Goal: Task Accomplishment & Management: Use online tool/utility

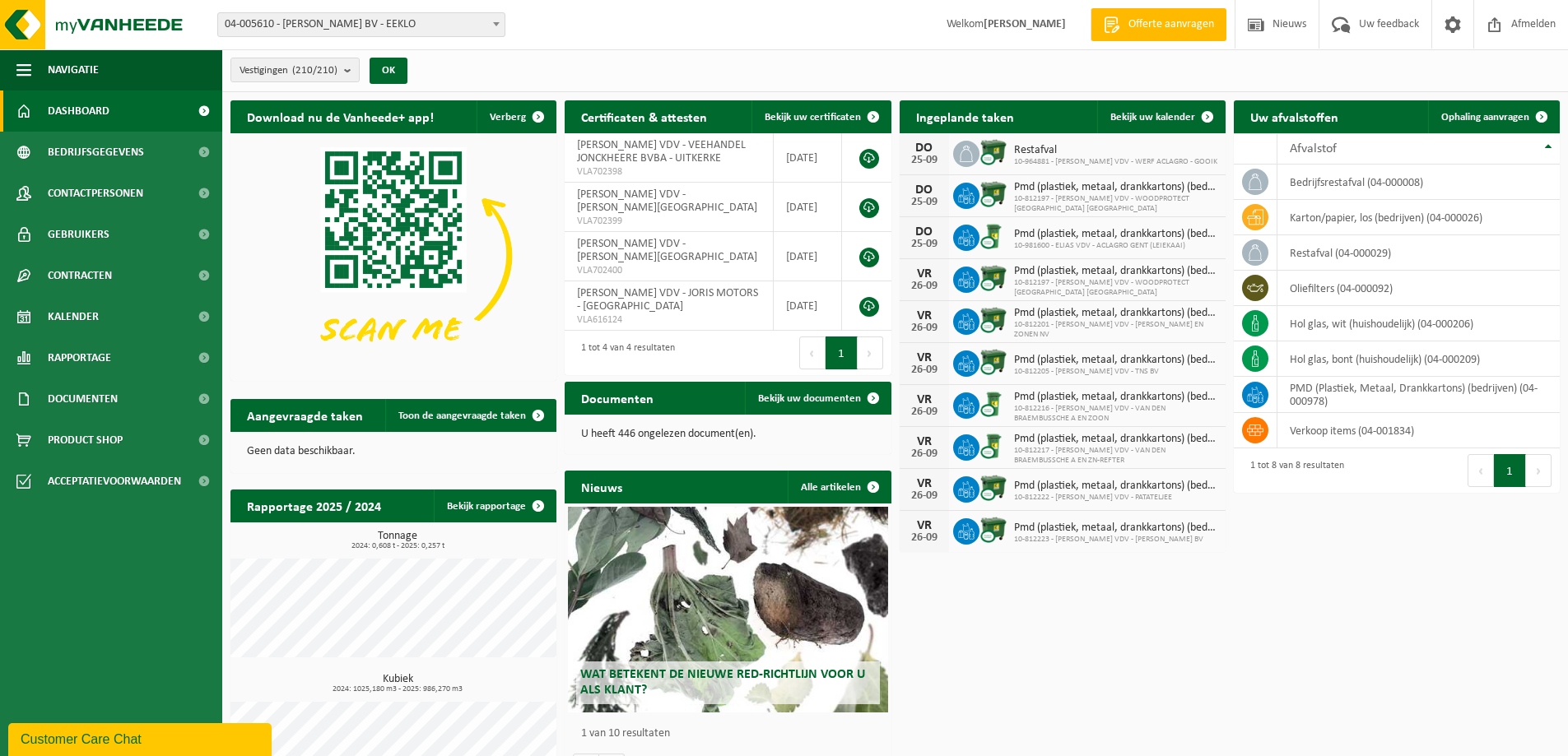
click at [495, 27] on span at bounding box center [496, 23] width 16 height 21
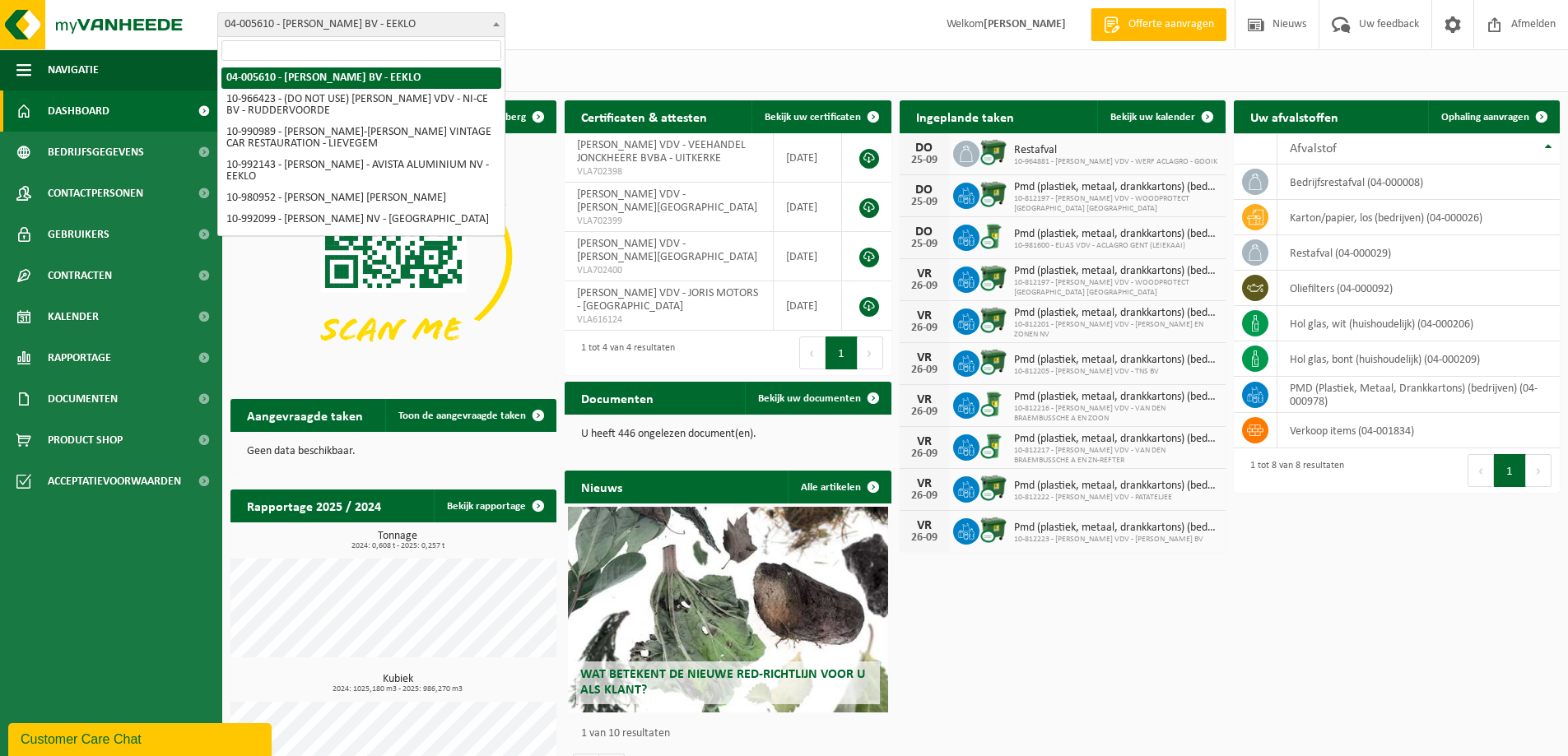
click at [413, 48] on input "search" at bounding box center [362, 51] width 280 height 21
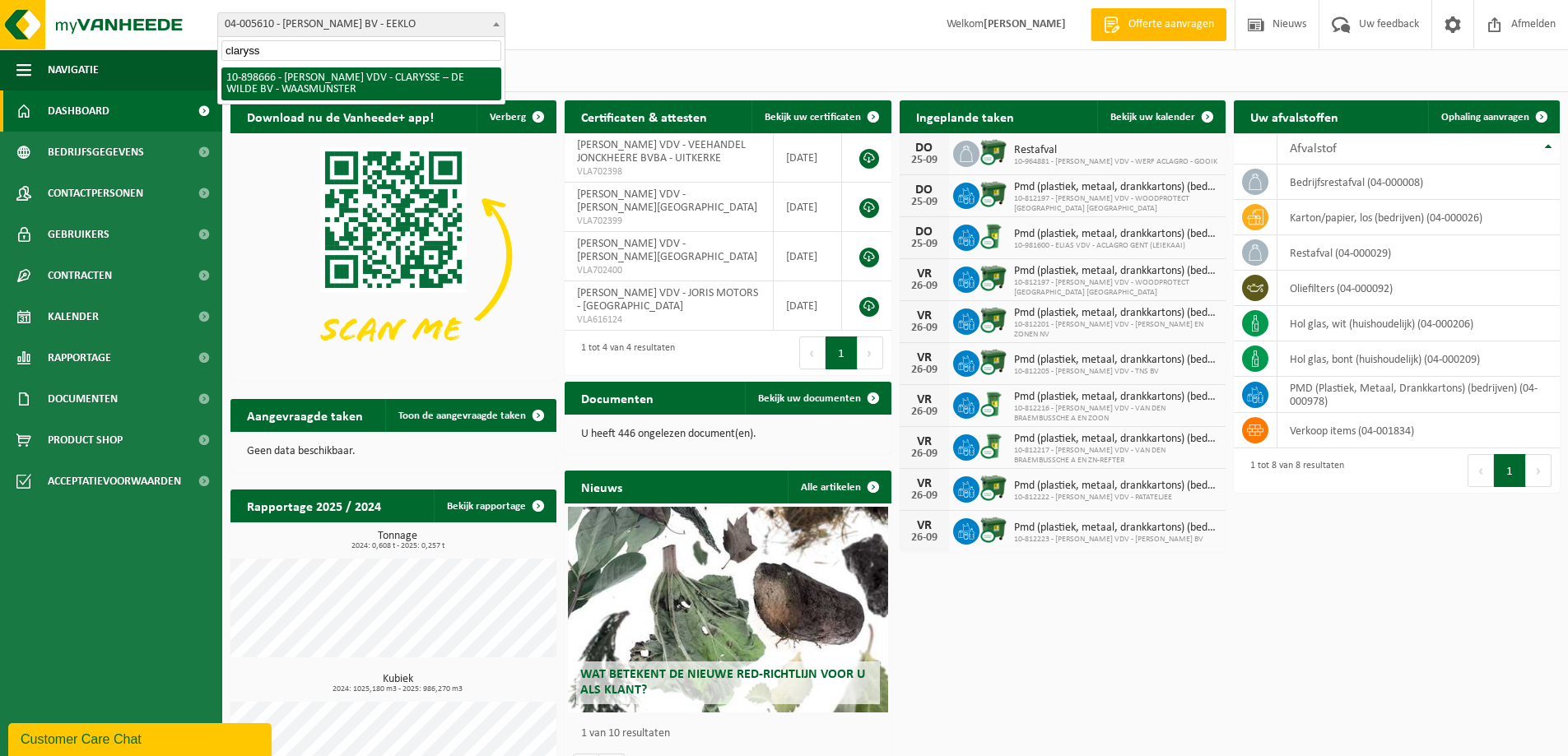
type input "claryss"
select select "118277"
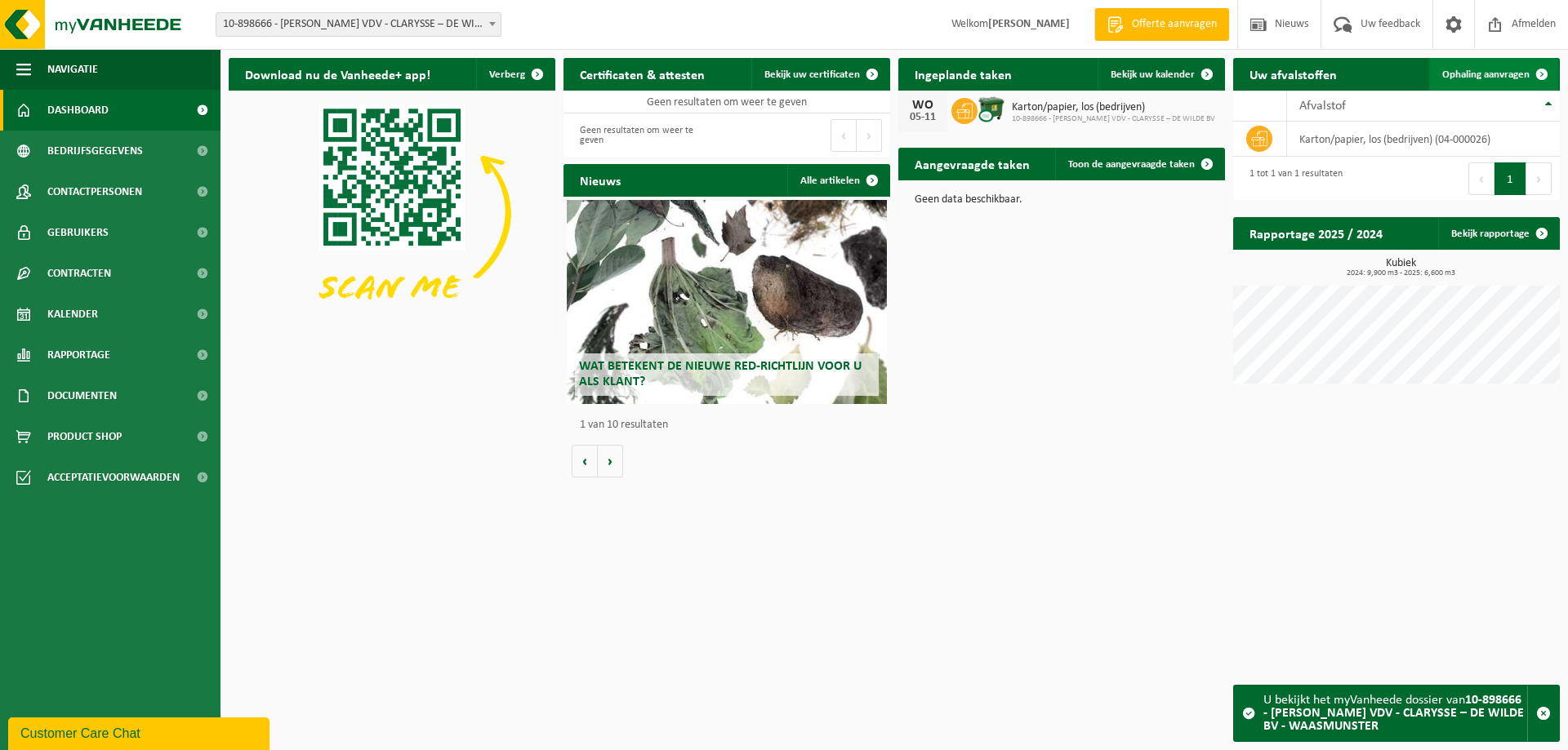
click at [1479, 72] on span "Ophaling aanvragen" at bounding box center [1485, 74] width 87 height 10
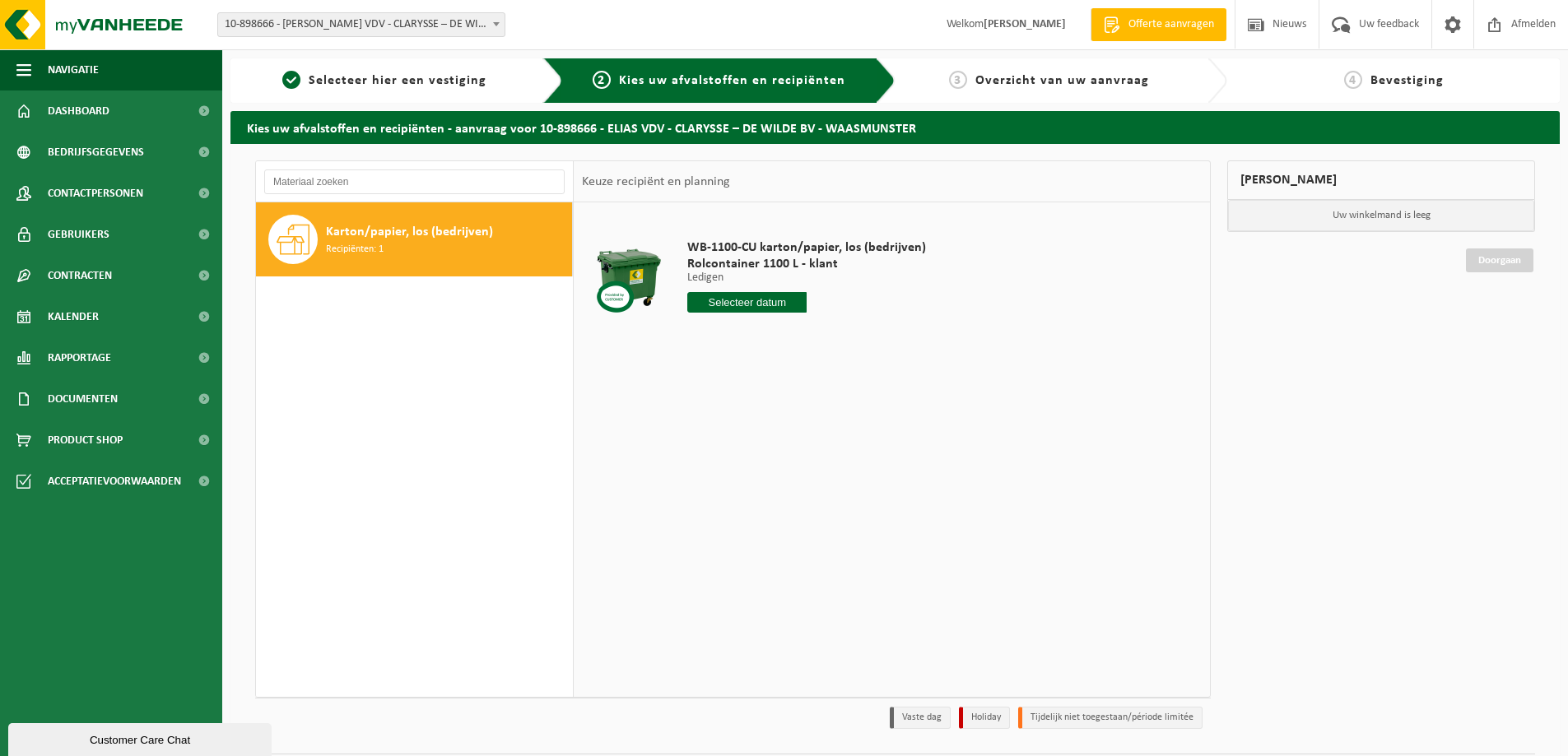
click at [711, 304] on input "text" at bounding box center [747, 302] width 119 height 21
click at [876, 338] on icon at bounding box center [874, 339] width 27 height 27
click at [762, 393] on div "1" at bounding box center [762, 395] width 29 height 27
type input "Van [DATE]"
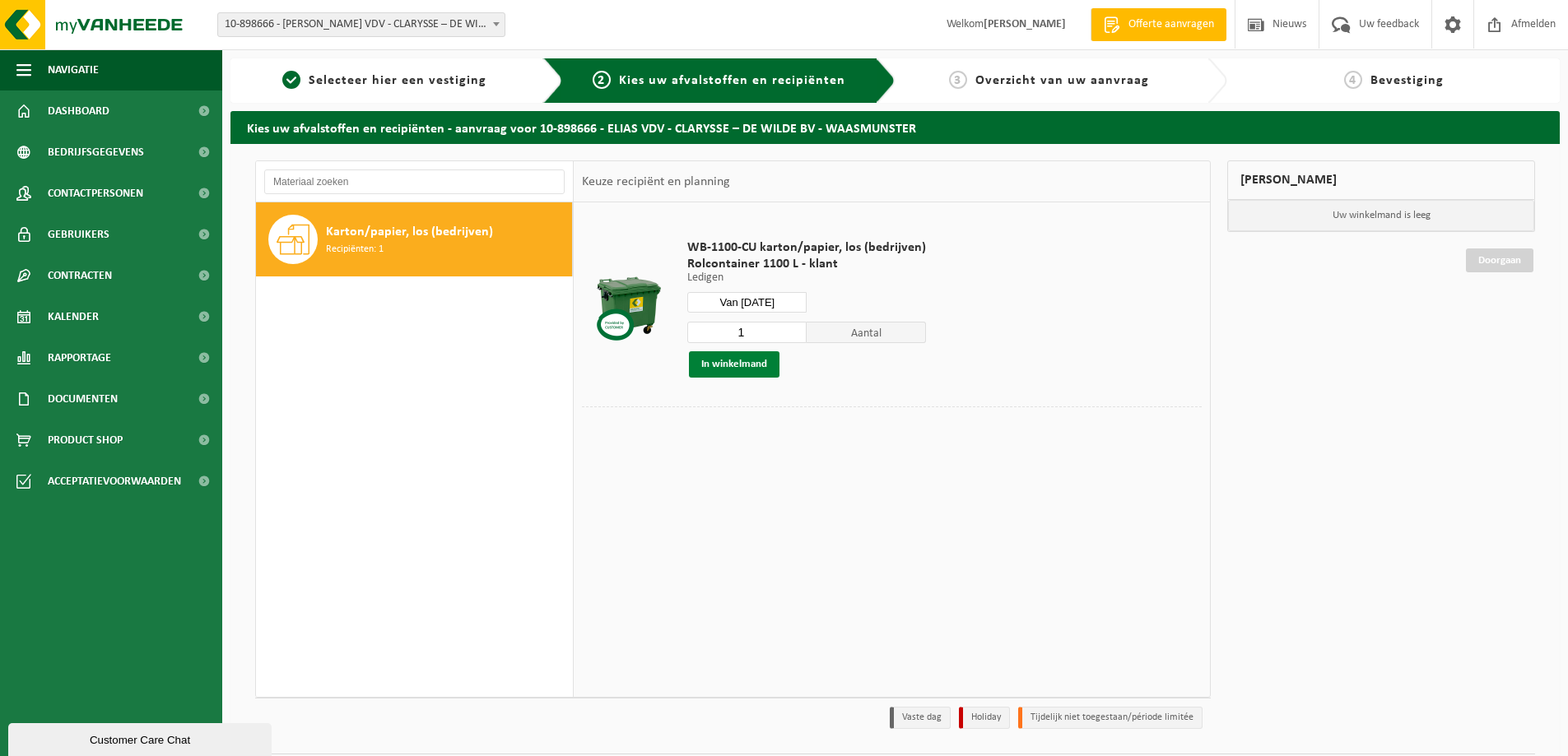
click at [758, 361] on button "In winkelmand" at bounding box center [734, 364] width 90 height 27
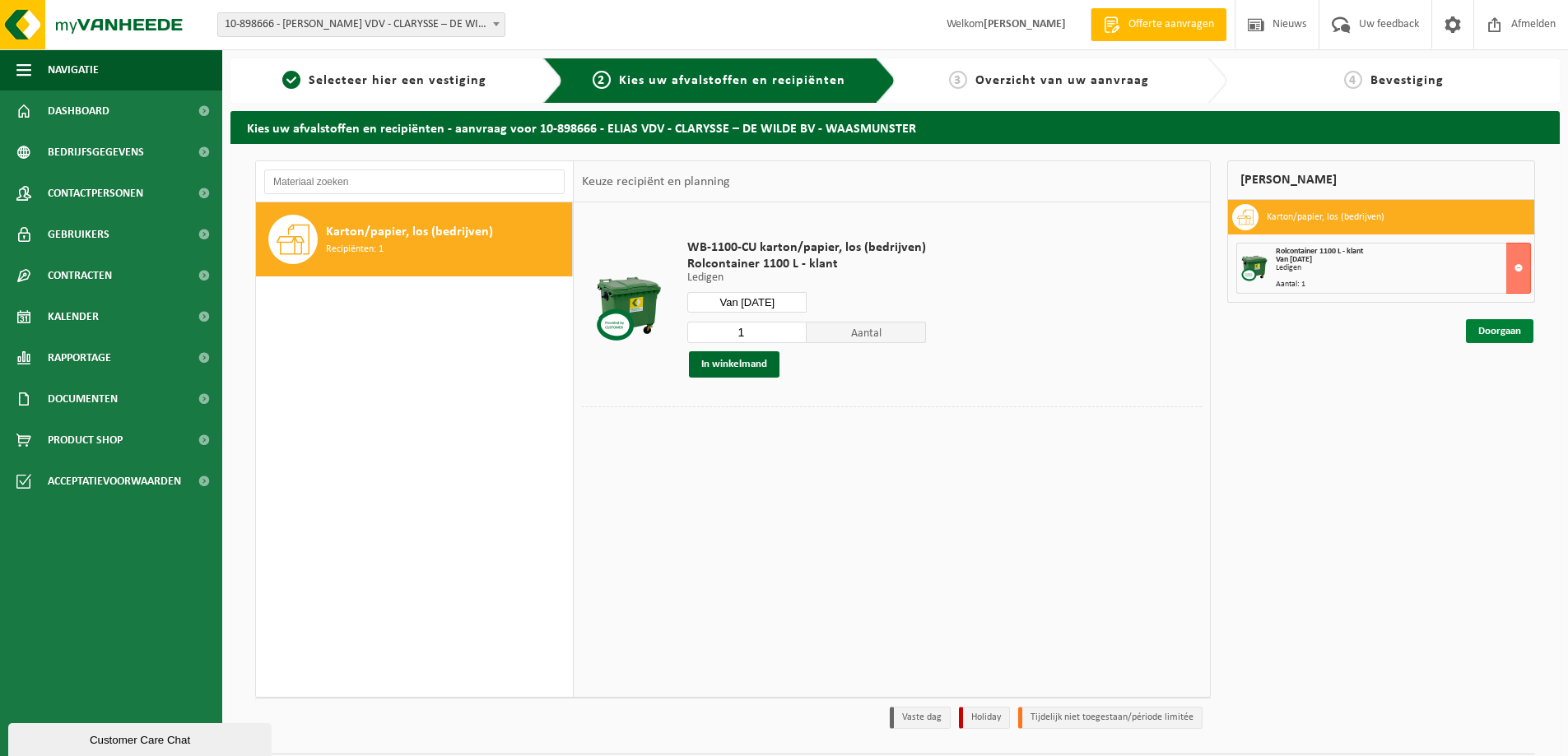
click at [1491, 327] on link "Doorgaan" at bounding box center [1500, 332] width 68 height 24
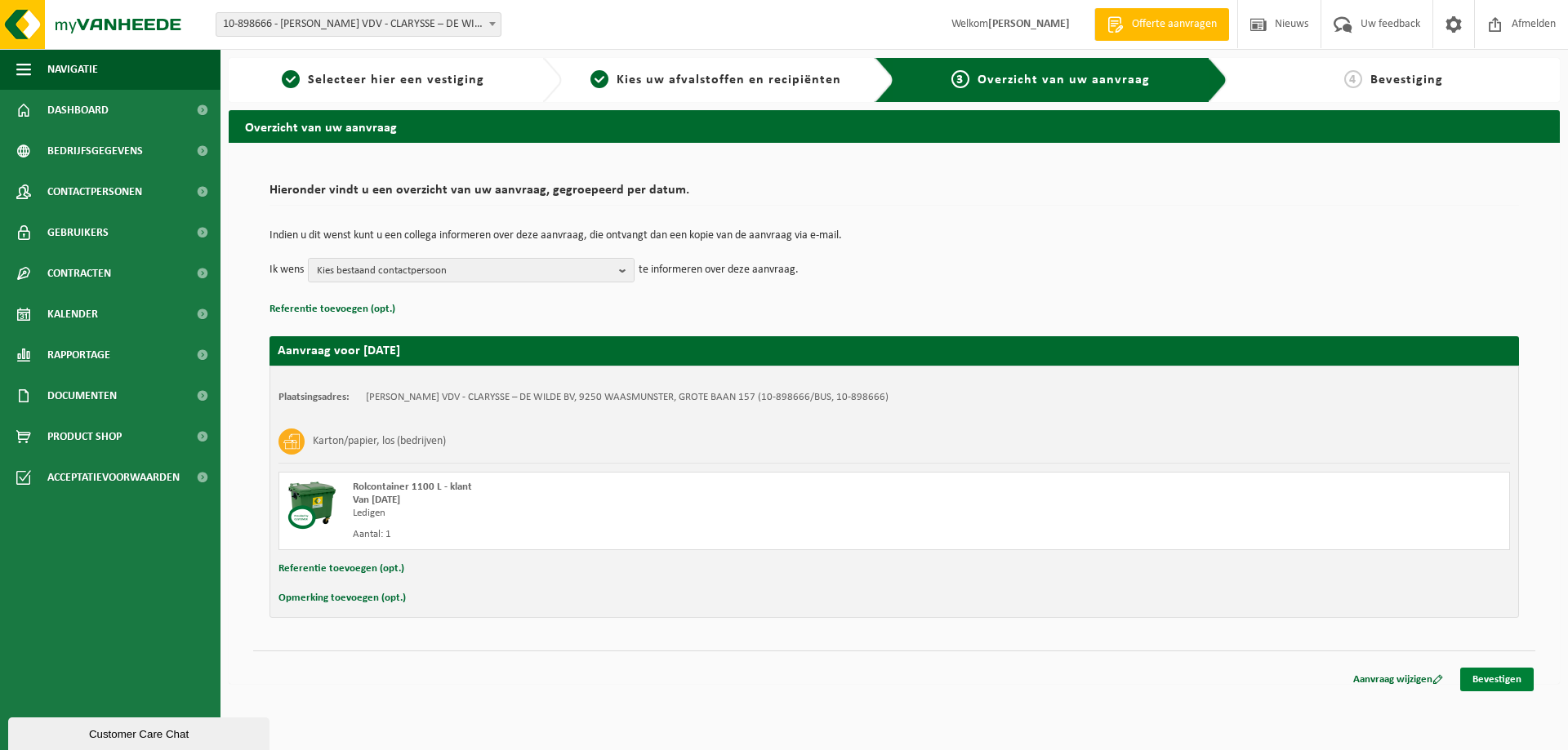
click at [1505, 679] on link "Bevestigen" at bounding box center [1496, 679] width 73 height 24
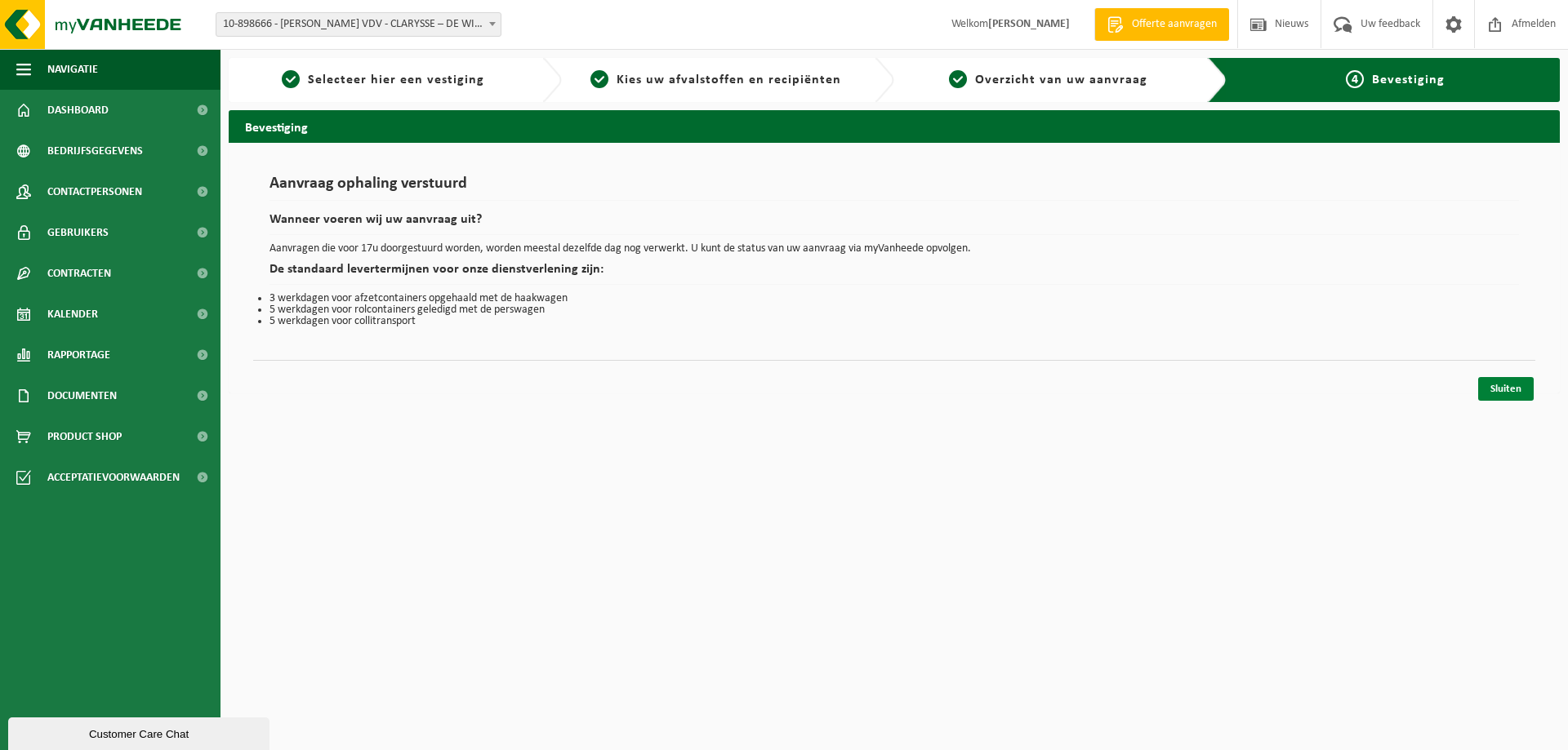
click at [1515, 393] on link "Sluiten" at bounding box center [1505, 389] width 55 height 24
